Goal: Find contact information: Find contact information

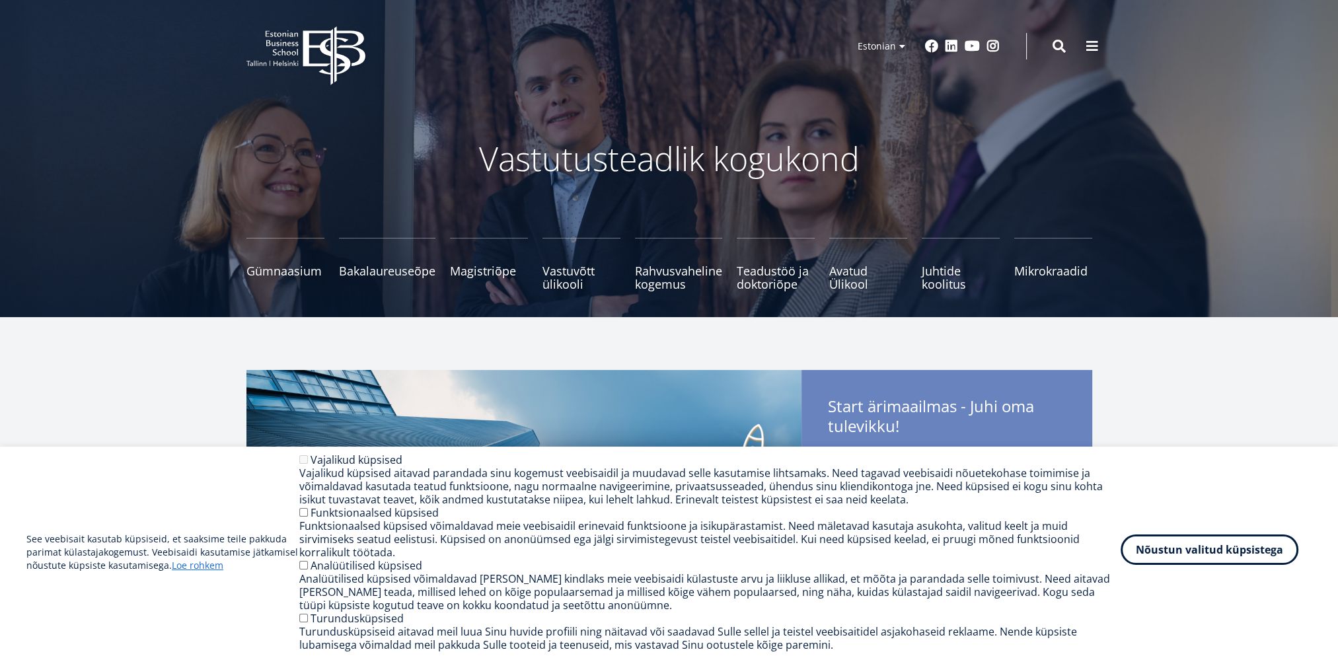
click at [1217, 554] on button "Nõustun valitud küpsistega" at bounding box center [1210, 550] width 178 height 30
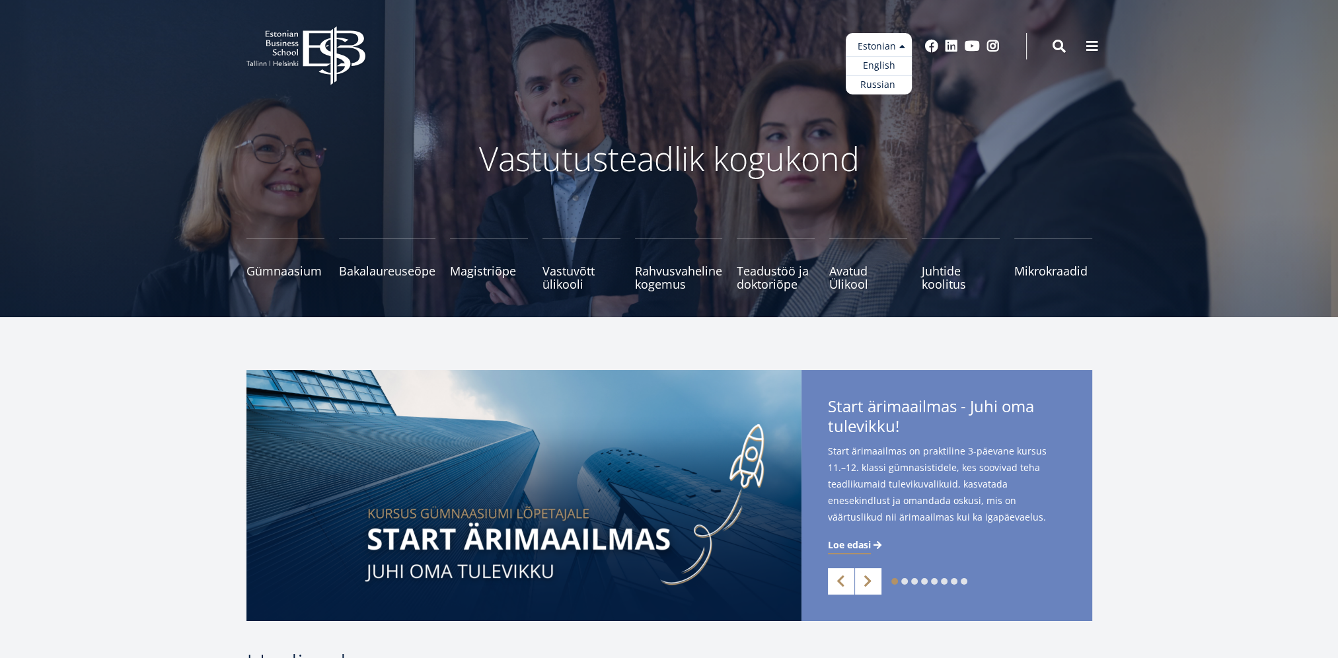
click at [869, 43] on ul "Estonian English Russian" at bounding box center [879, 63] width 66 height 61
click at [557, 57] on div "EBS Logo Created with Sketch. Kasutaja konto menüü Admin Estonian Estonian Engl…" at bounding box center [670, 46] width 952 height 40
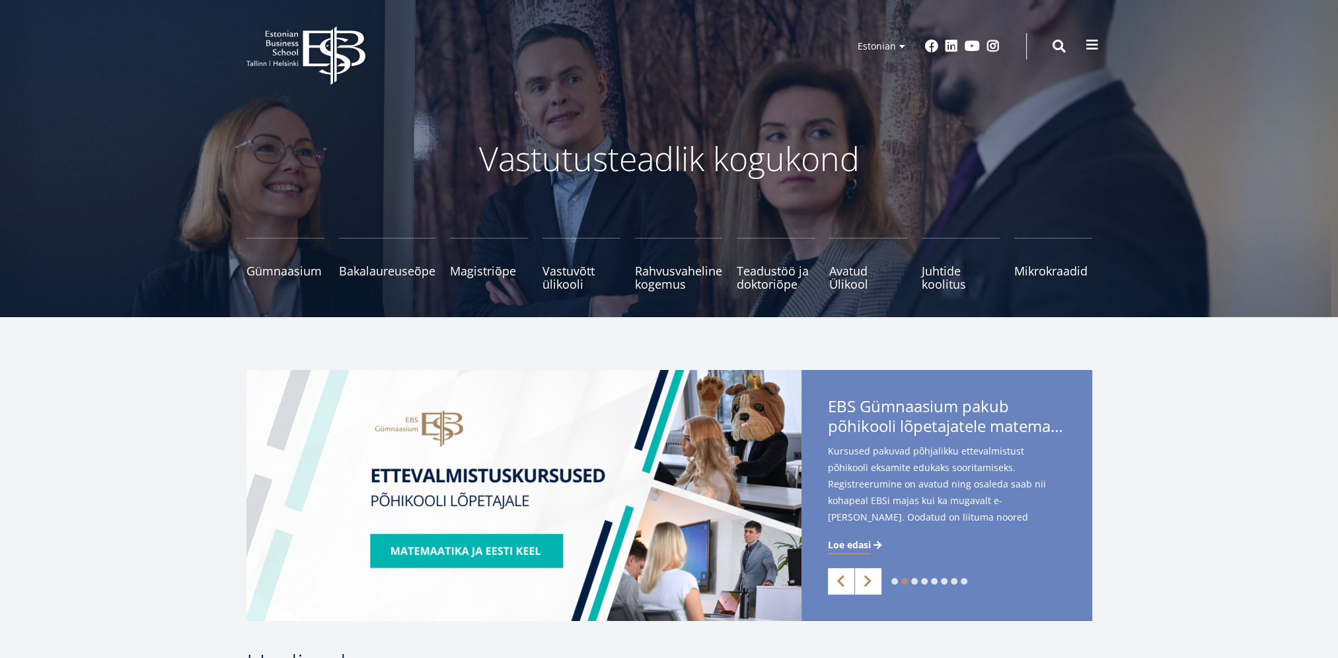
click at [1094, 42] on span at bounding box center [1092, 44] width 13 height 13
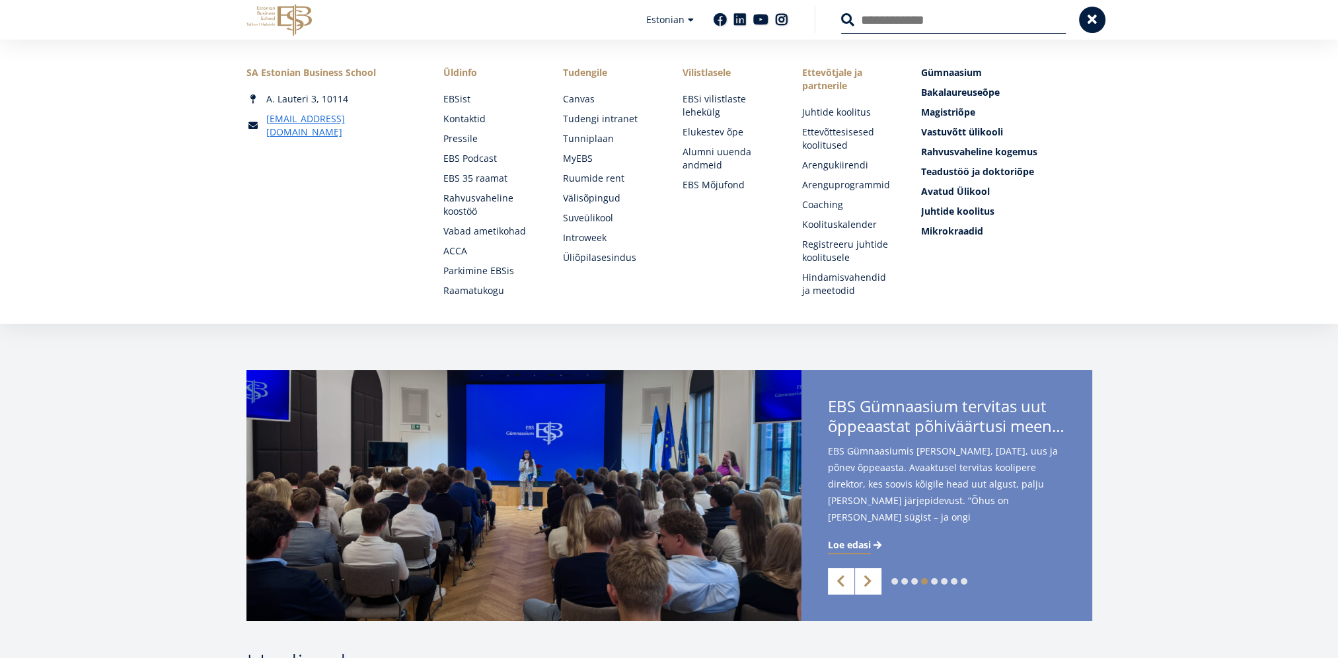
click at [949, 26] on input "Otsing" at bounding box center [953, 20] width 225 height 28
type input "******"
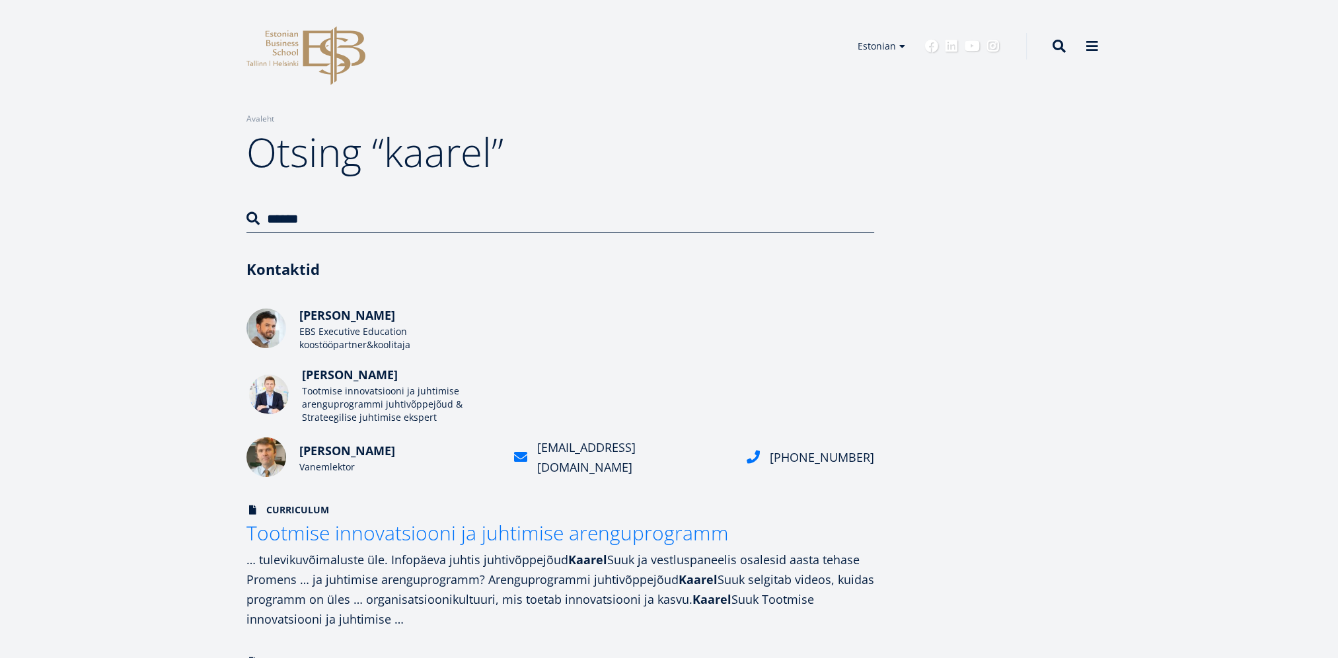
click at [321, 375] on span "[PERSON_NAME]" at bounding box center [350, 375] width 96 height 16
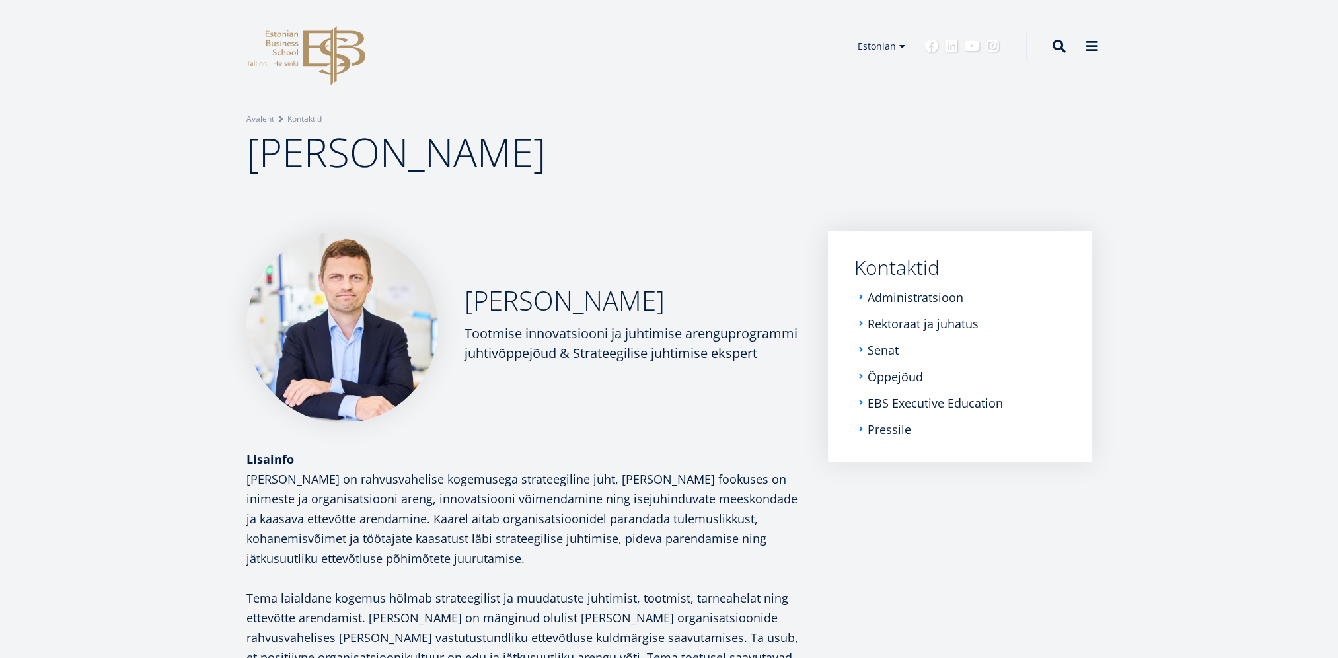
drag, startPoint x: 463, startPoint y: 334, endPoint x: 791, endPoint y: 356, distance: 328.5
click at [791, 356] on div "Kaarel Suuk Tootmise innovatsiooni ja juhtimise arenguprogrammi juhtivõppejõud …" at bounding box center [524, 327] width 555 height 192
drag, startPoint x: 791, startPoint y: 356, endPoint x: 690, endPoint y: 336, distance: 103.2
copy div "Tootmise innovatsiooni ja juhtimise arenguprogrammi juhtivõppejõud & Strateegil…"
